Goal: Information Seeking & Learning: Learn about a topic

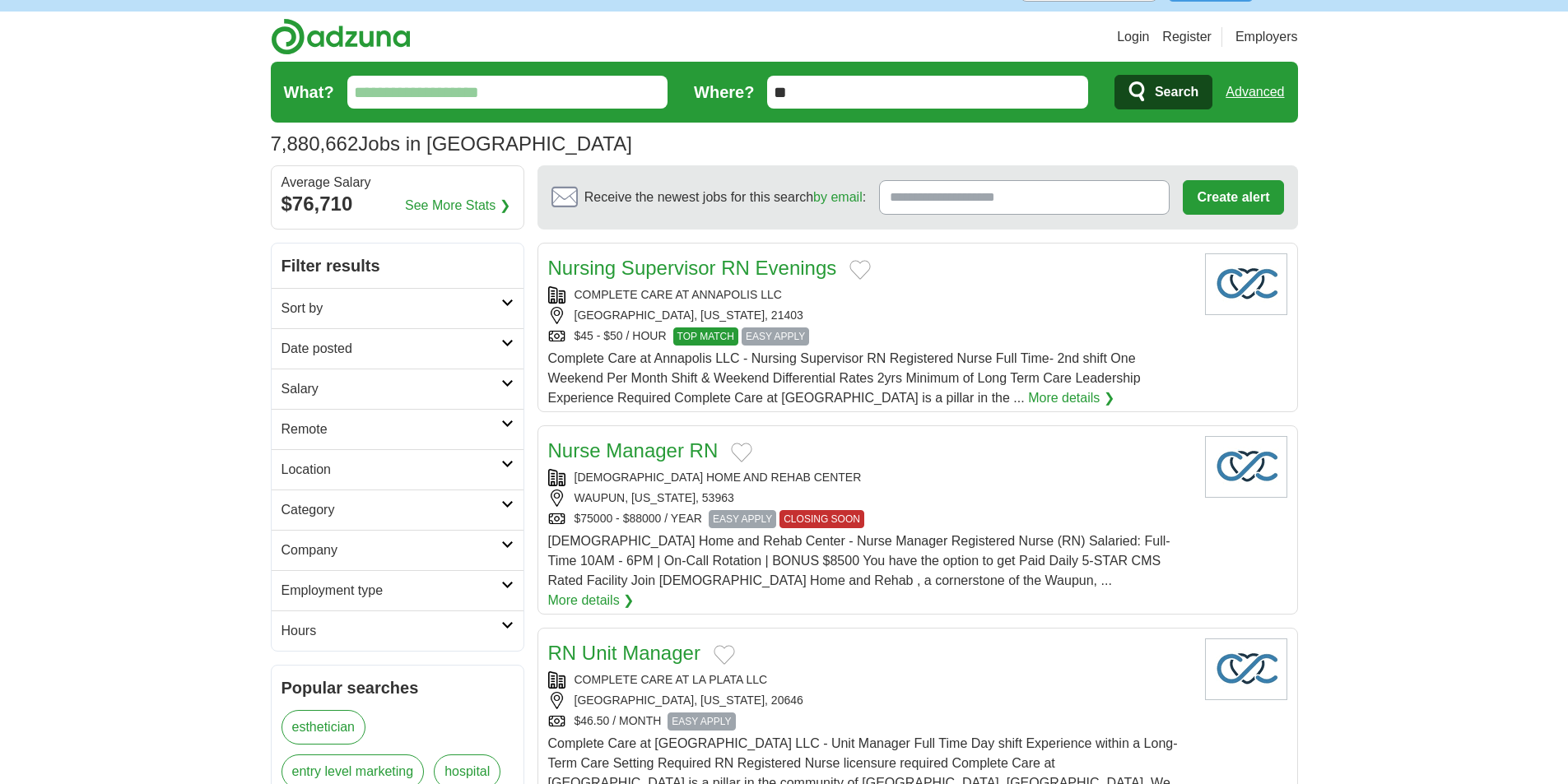
scroll to position [82, 0]
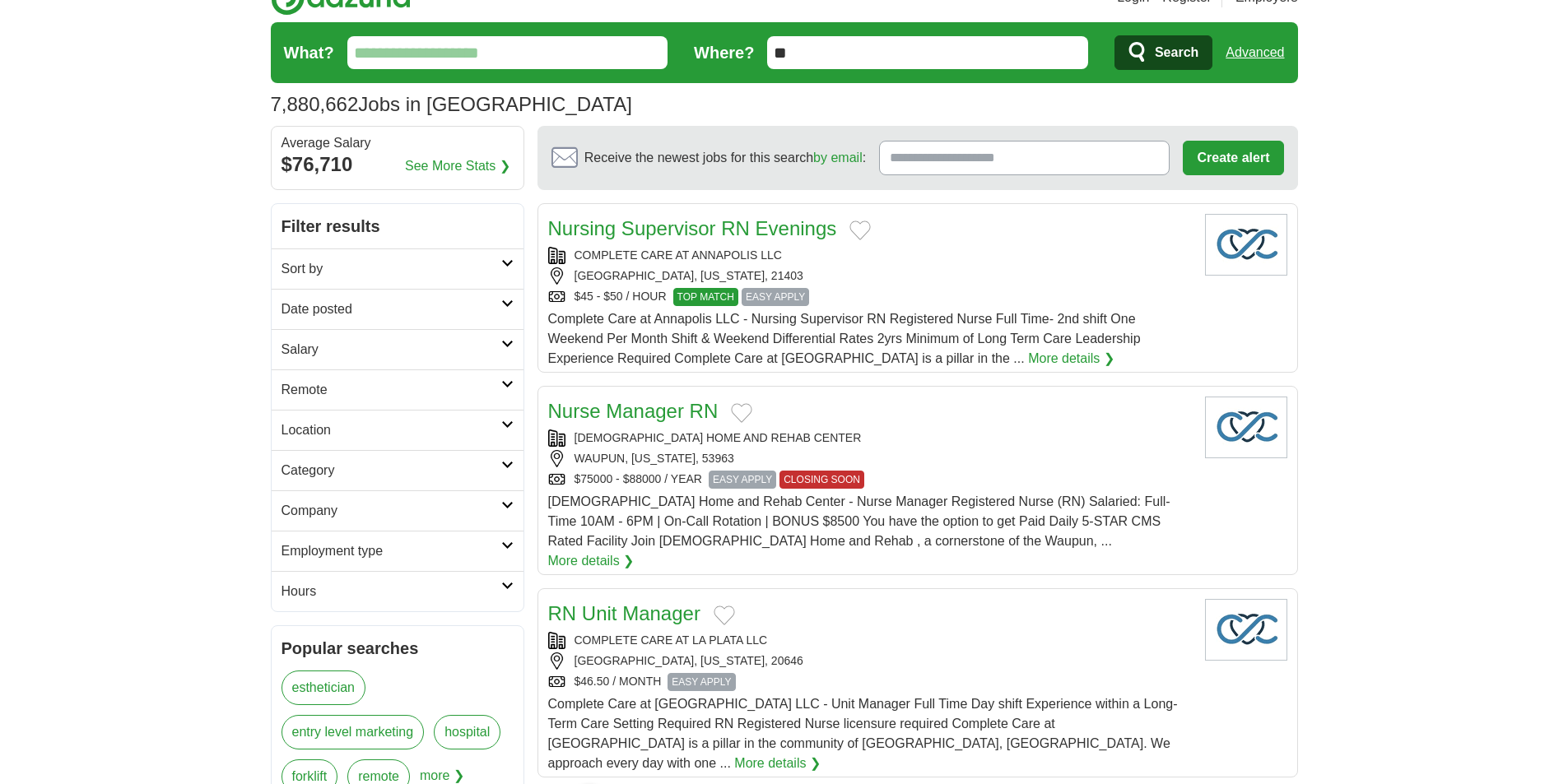
click at [470, 233] on h2 "Filter results" at bounding box center [397, 225] width 252 height 44
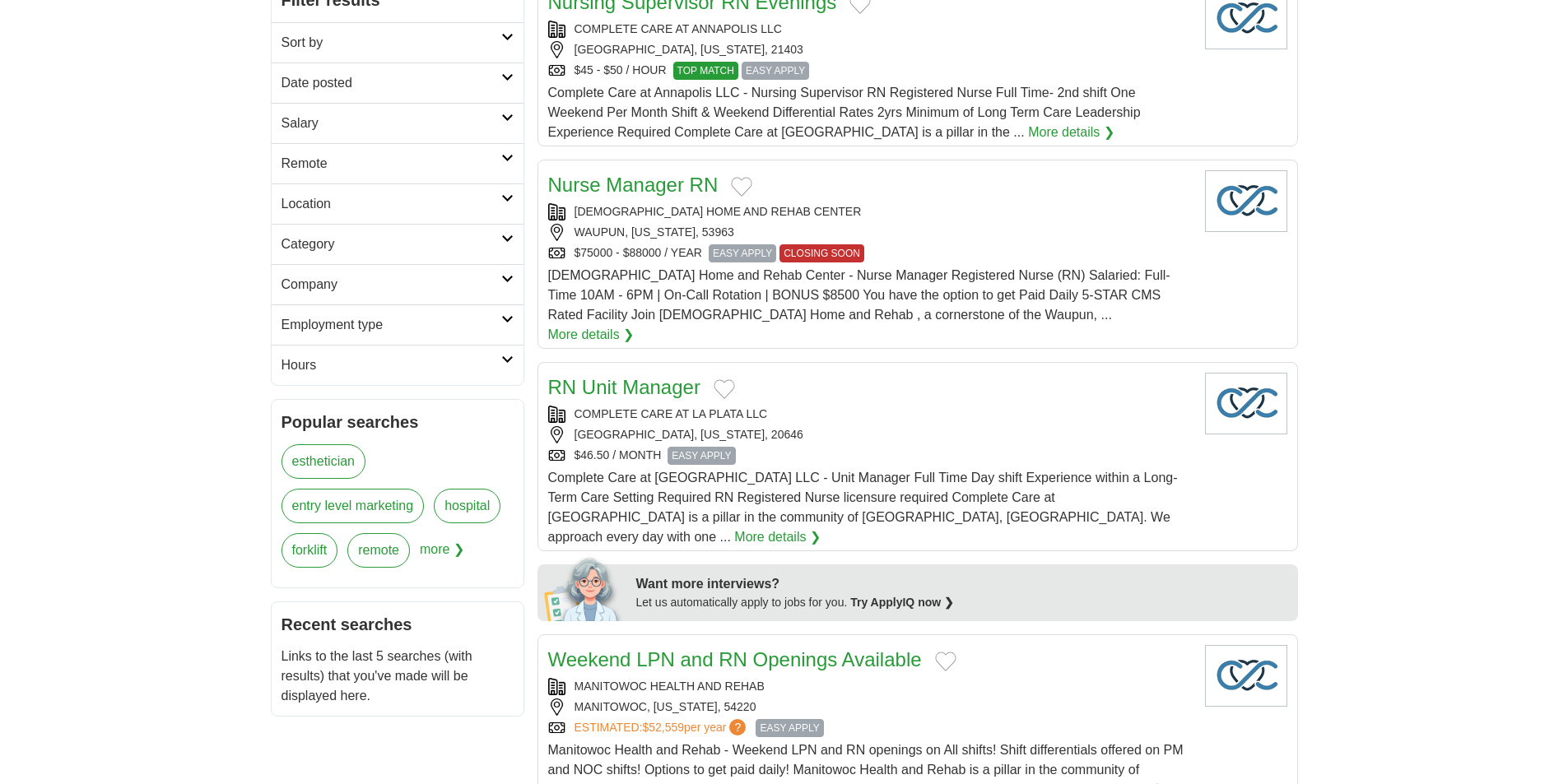
scroll to position [0, 0]
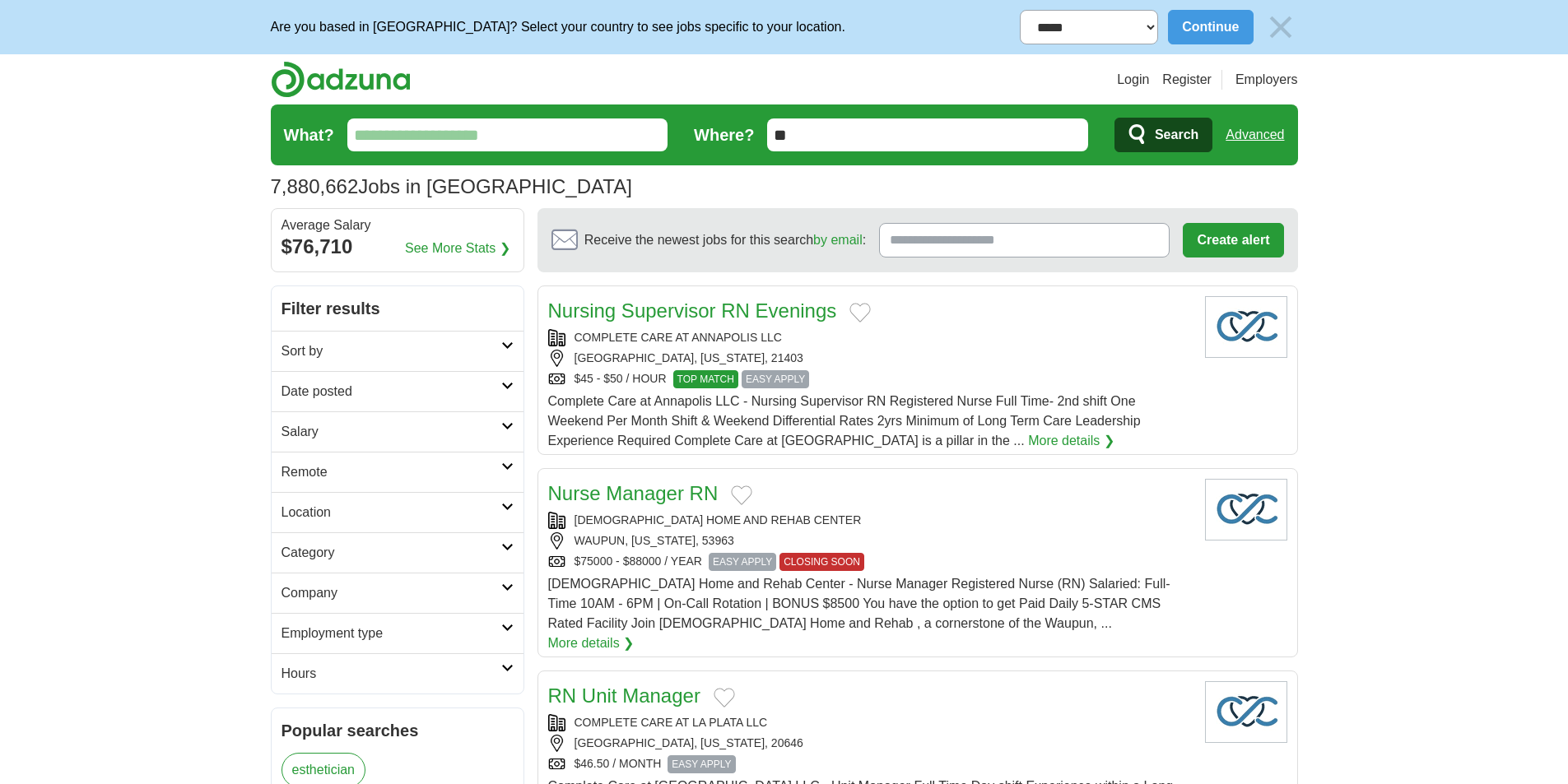
click at [449, 132] on input "What?" at bounding box center [507, 135] width 321 height 33
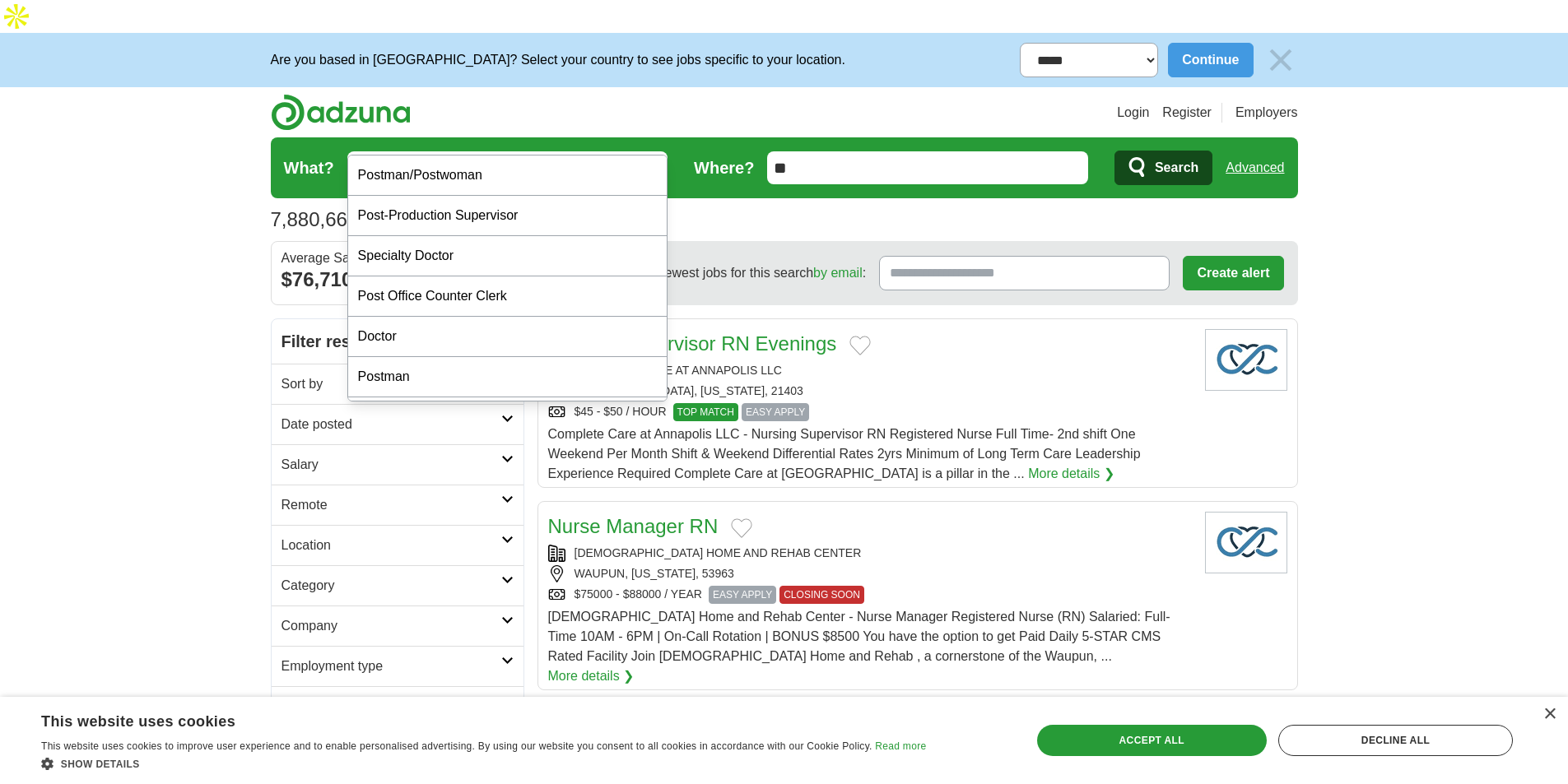
click at [392, 152] on input "*********" at bounding box center [507, 168] width 321 height 33
click at [437, 152] on input "*********" at bounding box center [507, 168] width 321 height 33
type input "**********"
click at [1114, 151] on button "Search" at bounding box center [1164, 168] width 98 height 35
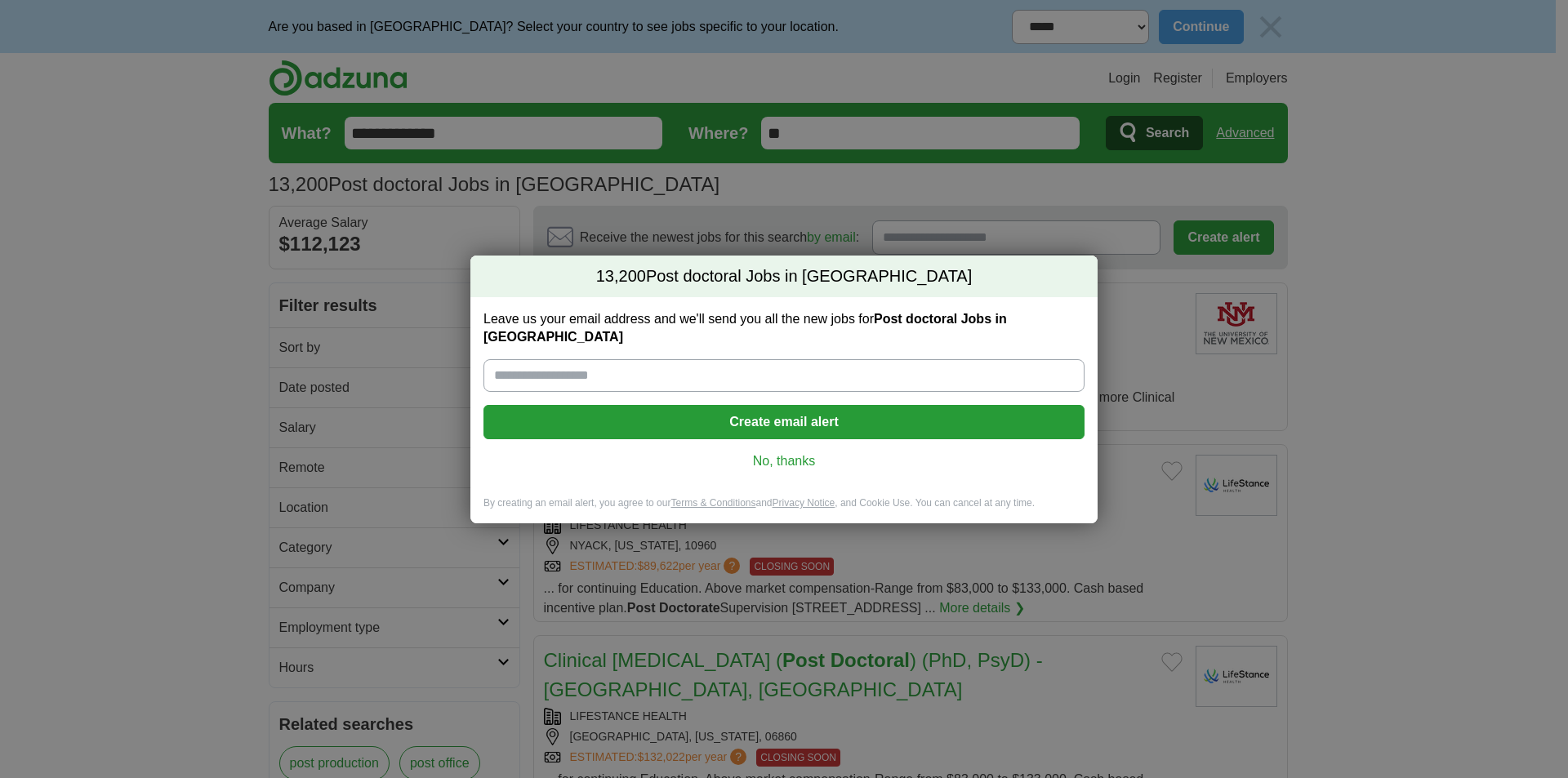
click at [299, 222] on div "13,200 Post doctoral Jobs in US Leave us your email address and we'll send you …" at bounding box center [784, 389] width 1568 height 778
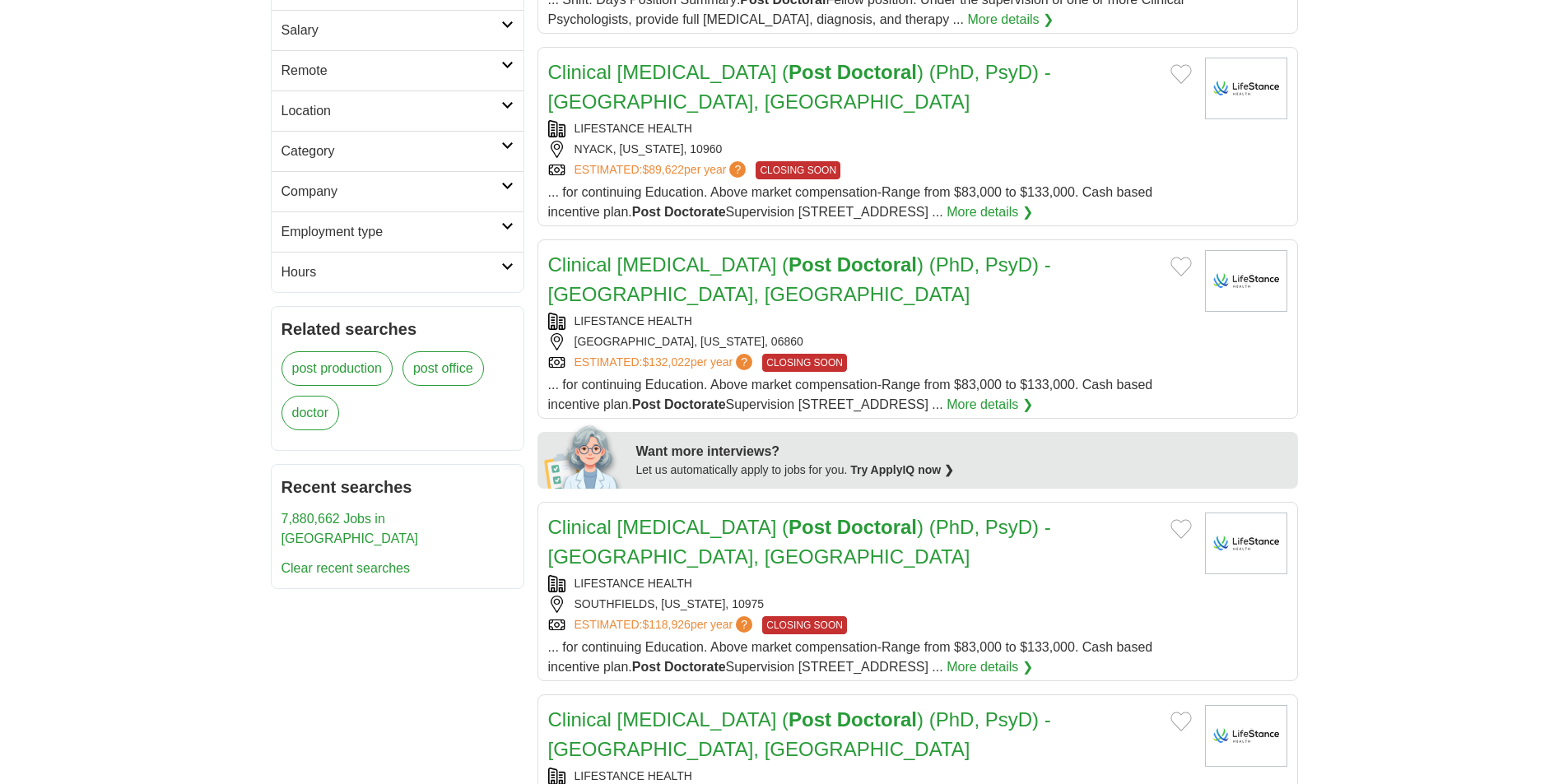
scroll to position [411, 0]
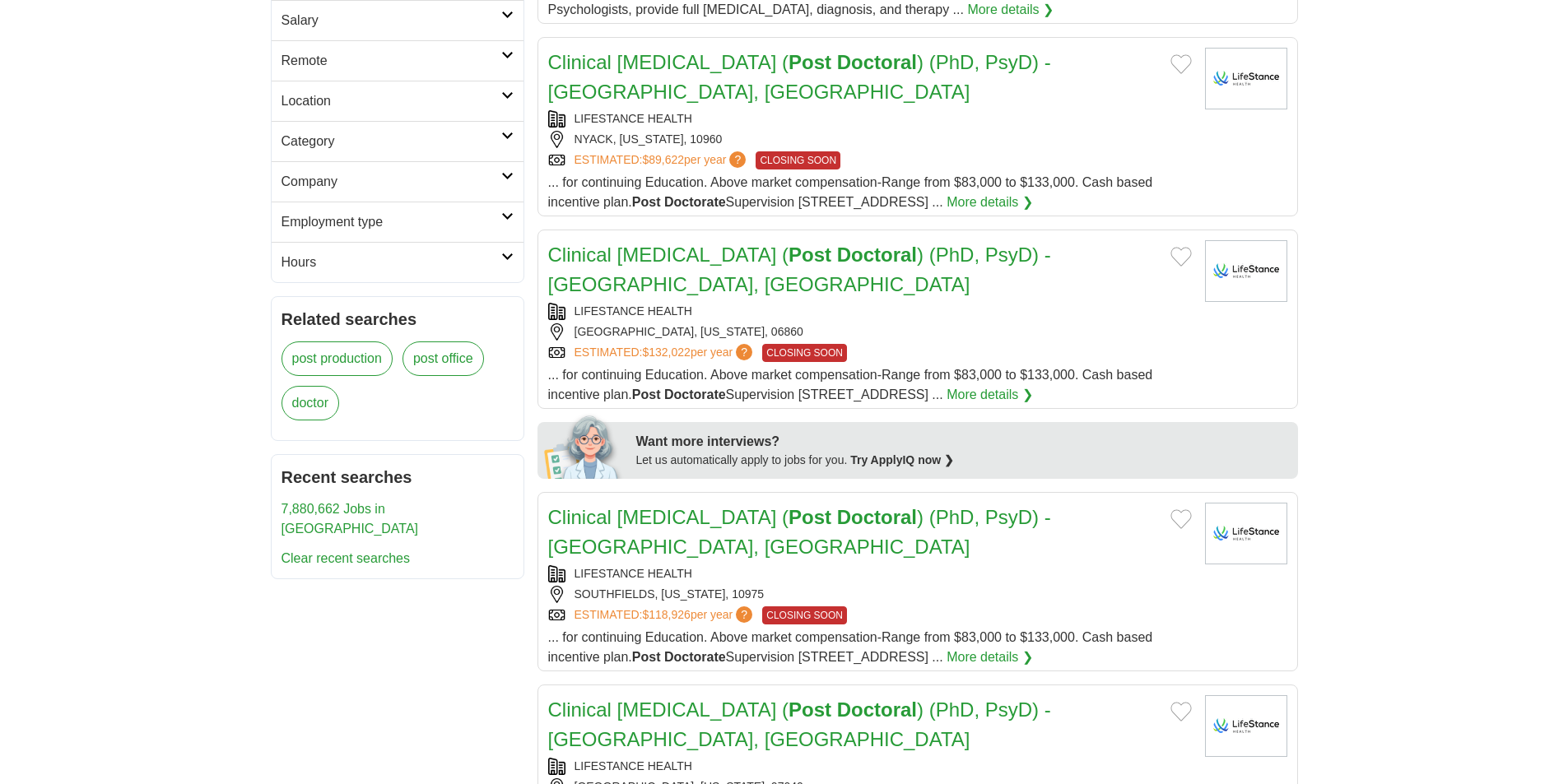
click at [511, 139] on icon at bounding box center [507, 136] width 12 height 8
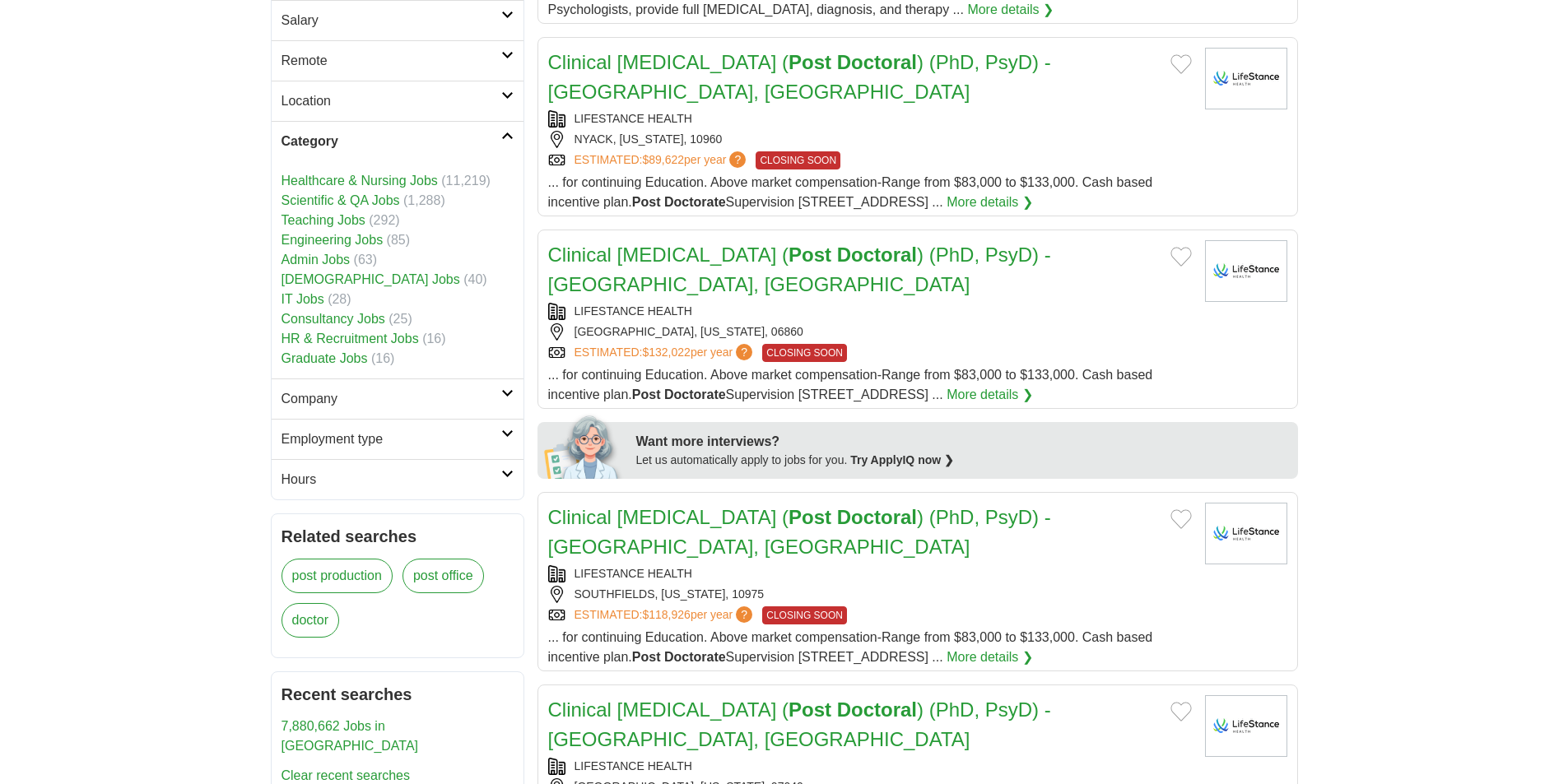
click at [347, 239] on link "Engineering Jobs" at bounding box center [333, 239] width 102 height 14
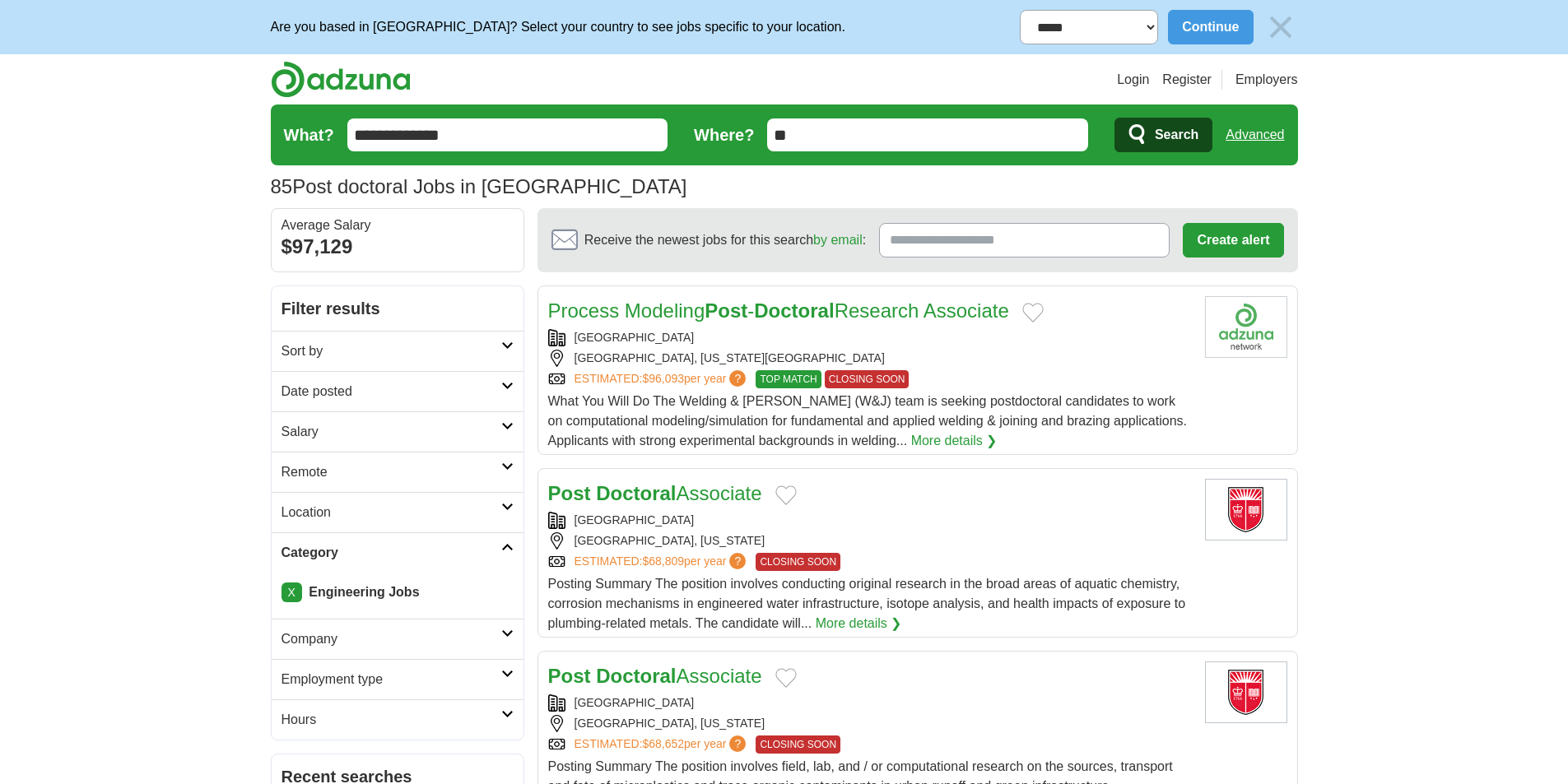
click at [1039, 392] on div "What You Will Do The Welding & [PERSON_NAME] (W&J) team is seeking postdoctoral…" at bounding box center [869, 421] width 644 height 59
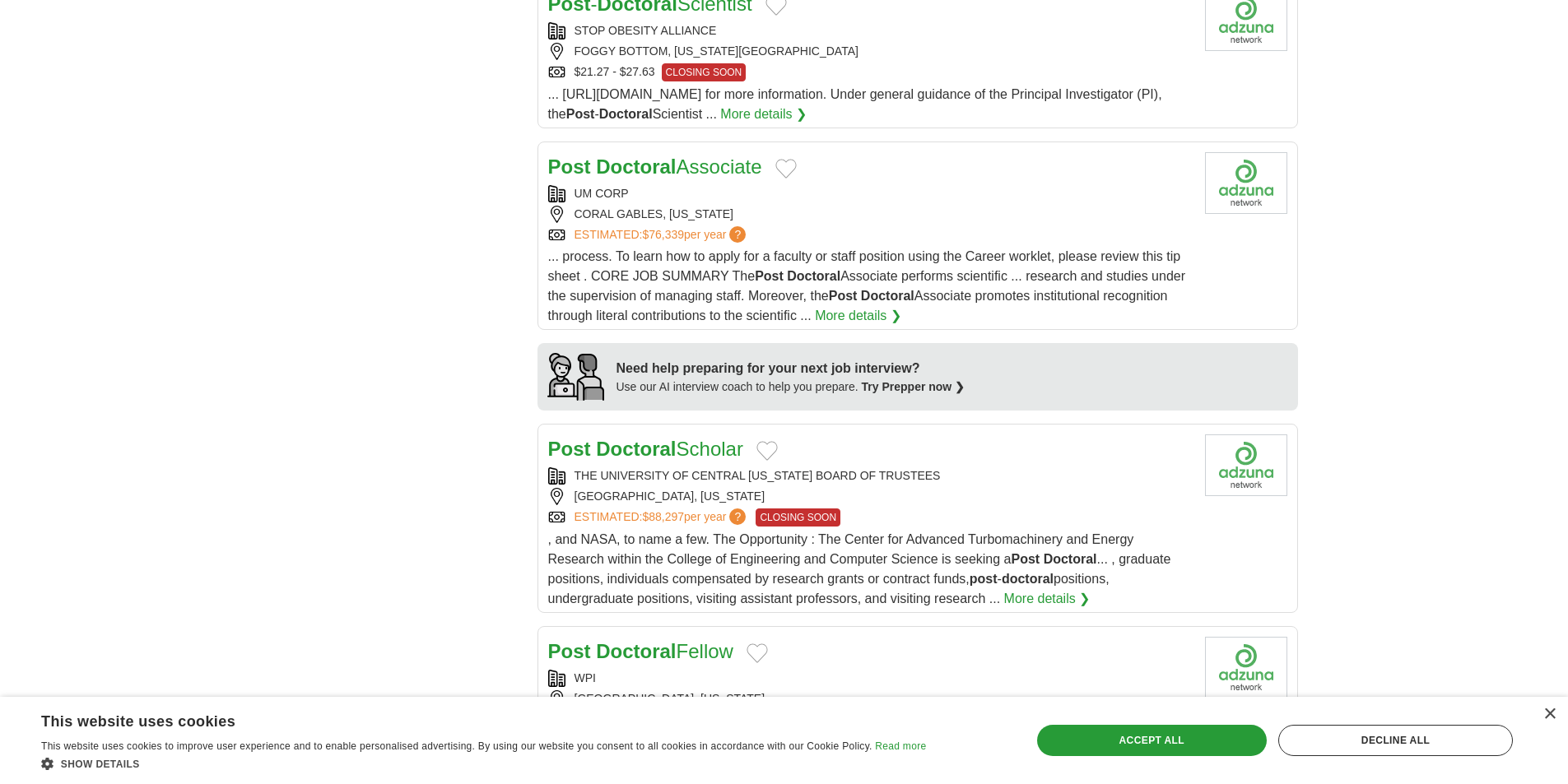
scroll to position [1070, 0]
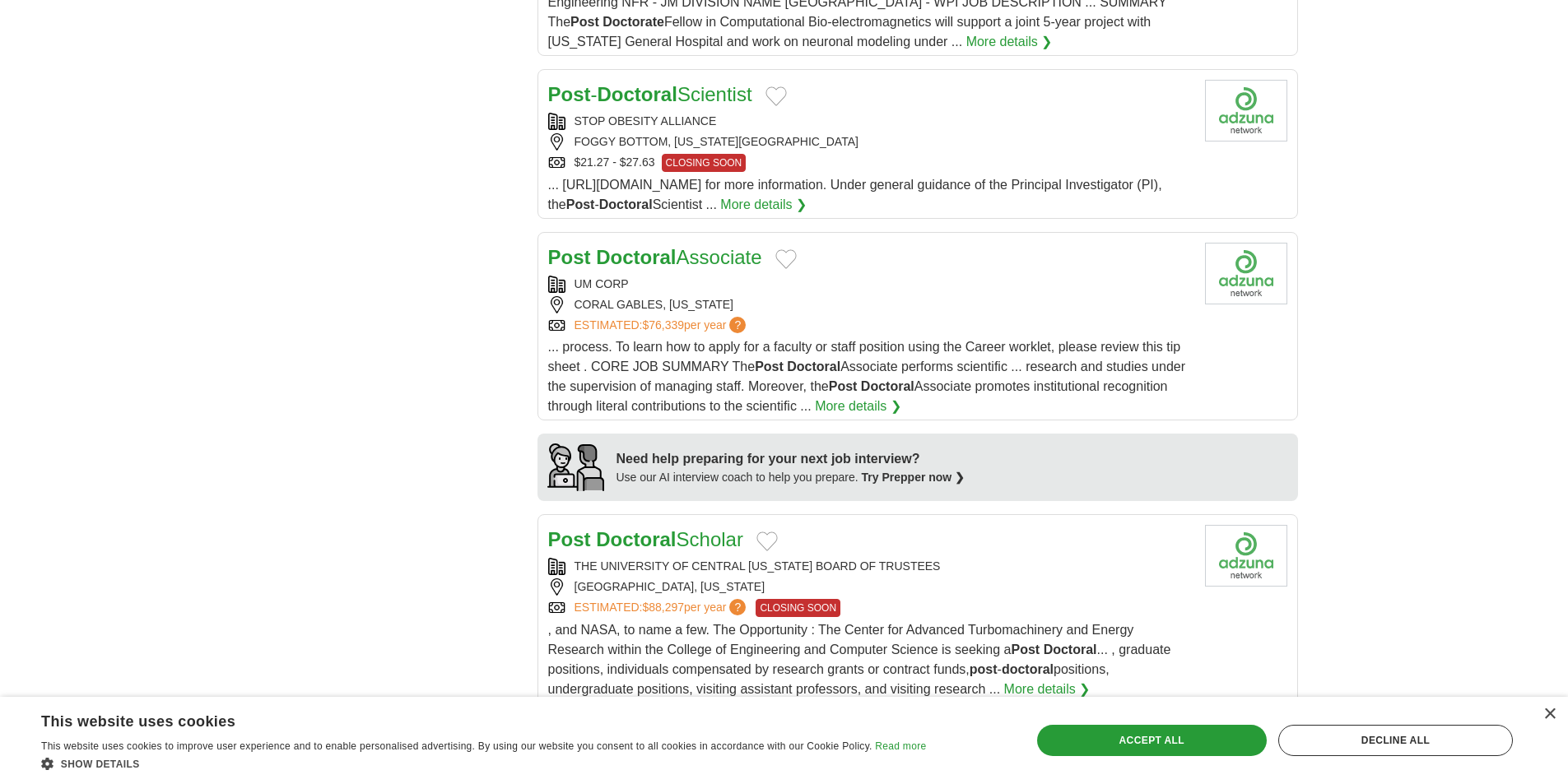
click at [1051, 154] on div "$21.27 - $27.63 CLOSING SOON" at bounding box center [869, 162] width 644 height 18
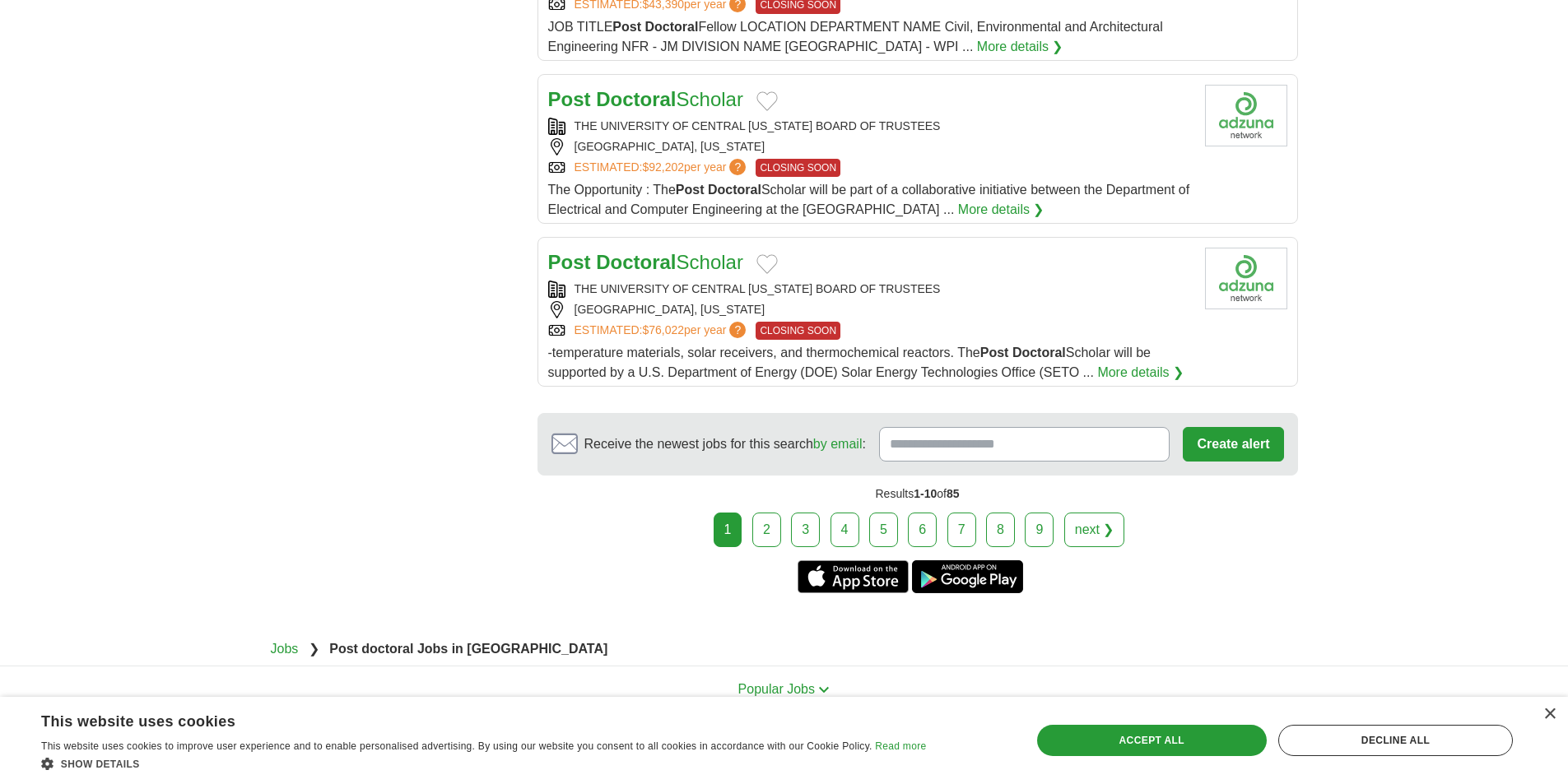
scroll to position [1936, 0]
